Goal: Find specific page/section

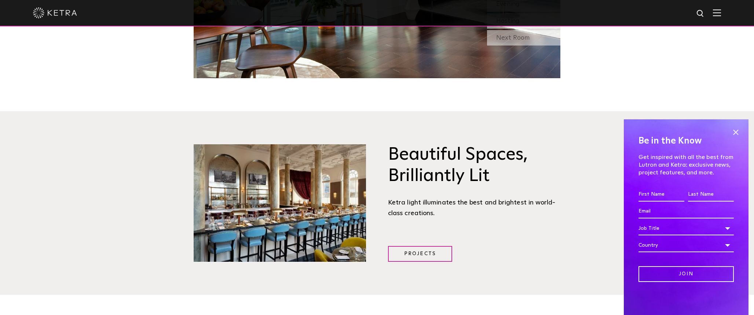
scroll to position [856, 0]
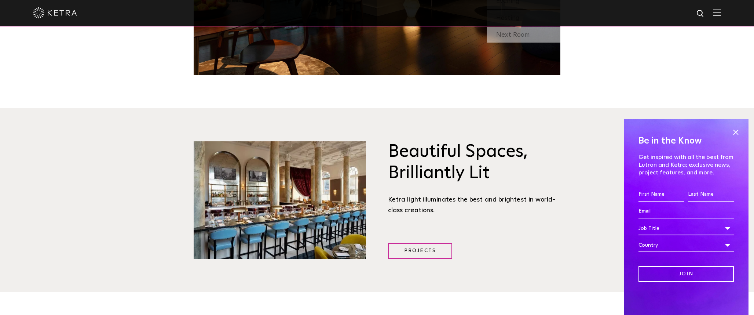
click at [716, 16] on span at bounding box center [717, 12] width 8 height 7
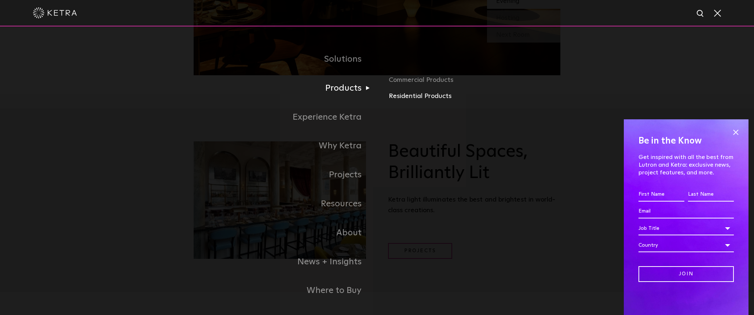
click at [402, 93] on link "Residential Products" at bounding box center [475, 96] width 172 height 11
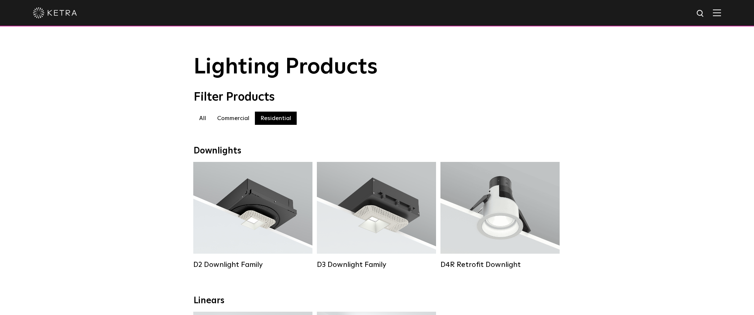
click at [700, 12] on img at bounding box center [700, 13] width 9 height 9
type input "e12 bade"
click at [677, 8] on button "Search" at bounding box center [682, 13] width 11 height 11
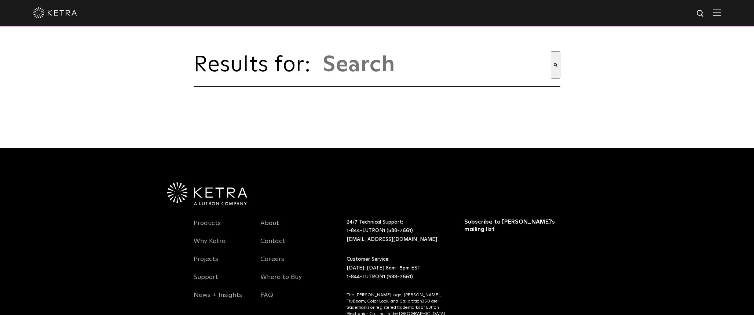
type input "e12 bade"
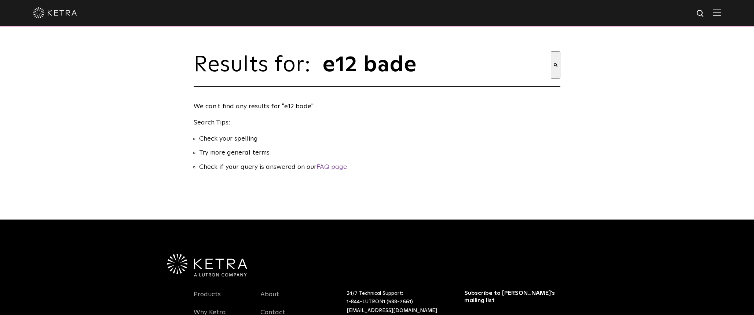
click at [699, 14] on img at bounding box center [700, 13] width 9 height 9
type input "e12 base"
click at [679, 8] on button "Search" at bounding box center [684, 13] width 11 height 11
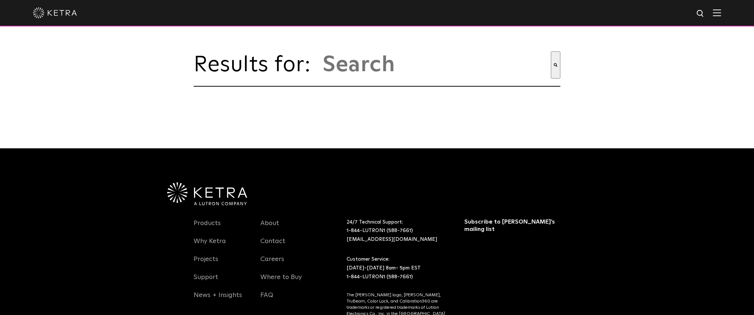
type input "e12 base"
